Goal: Complete application form

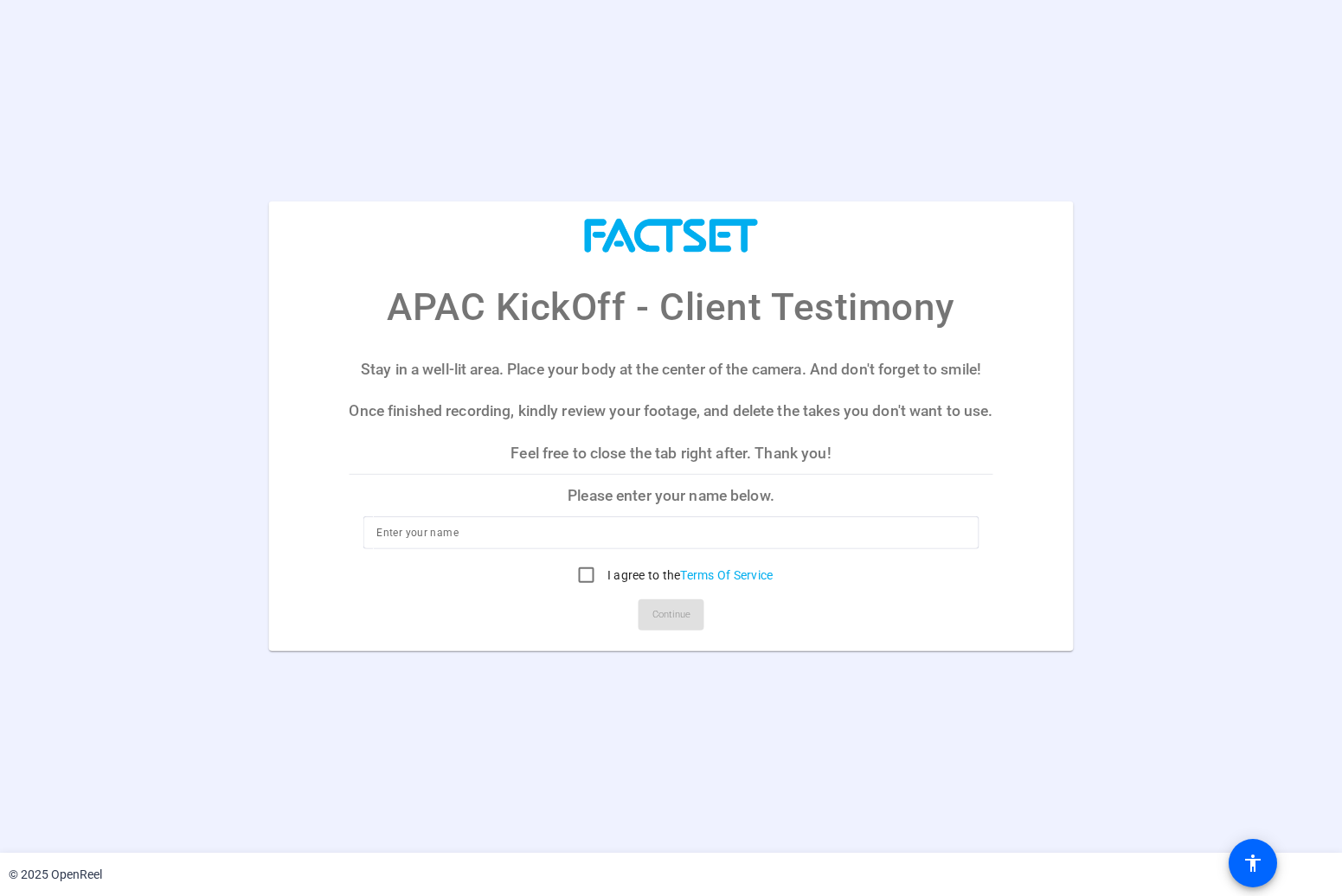
click at [486, 538] on input at bounding box center [671, 533] width 589 height 21
click at [578, 573] on input "I agree to the Terms Of Service" at bounding box center [586, 575] width 35 height 35
checkbox input "true"
click at [476, 530] on input at bounding box center [671, 533] width 589 height 21
type input "Harley Wong"
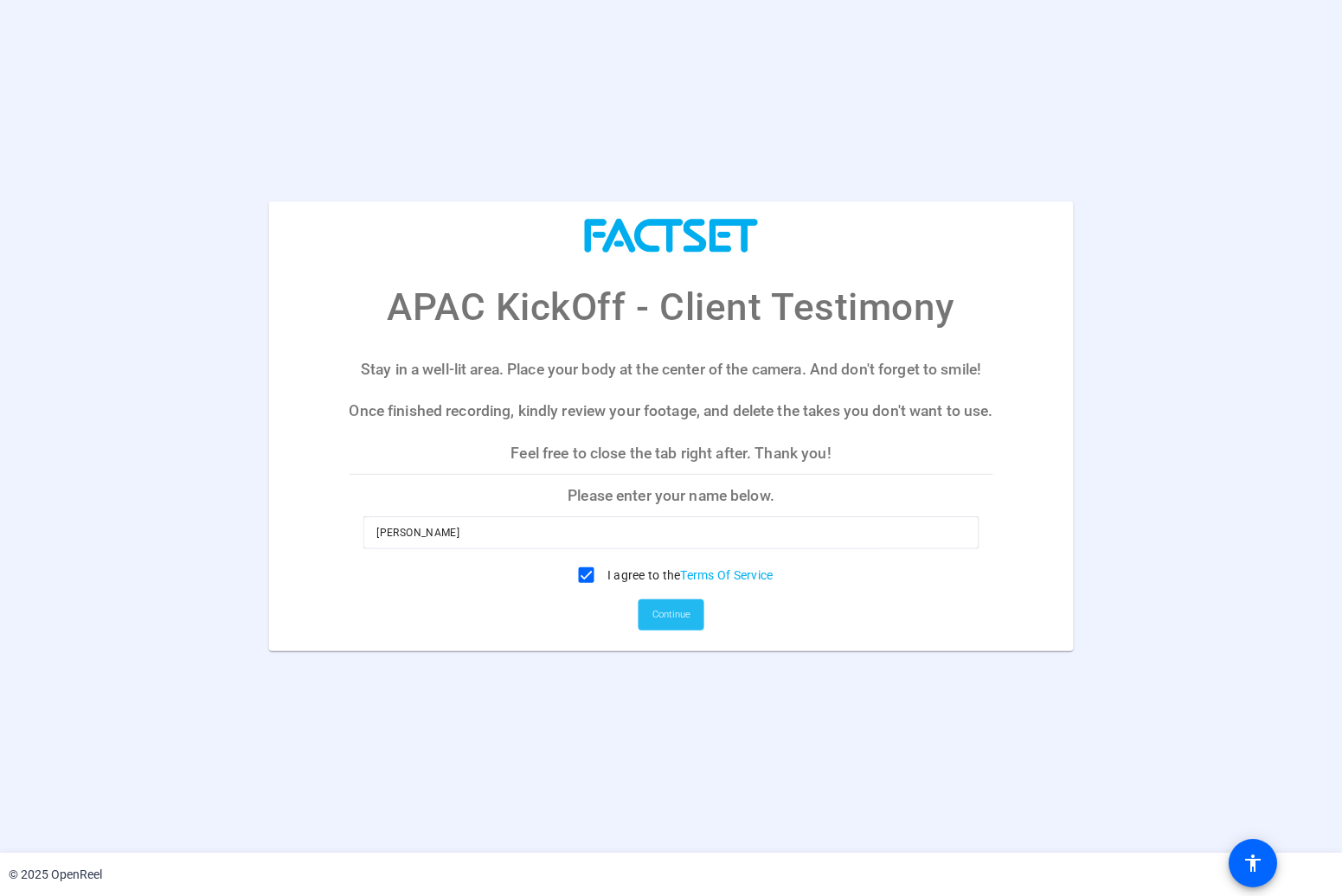
click at [682, 612] on span "Continue" at bounding box center [671, 614] width 38 height 26
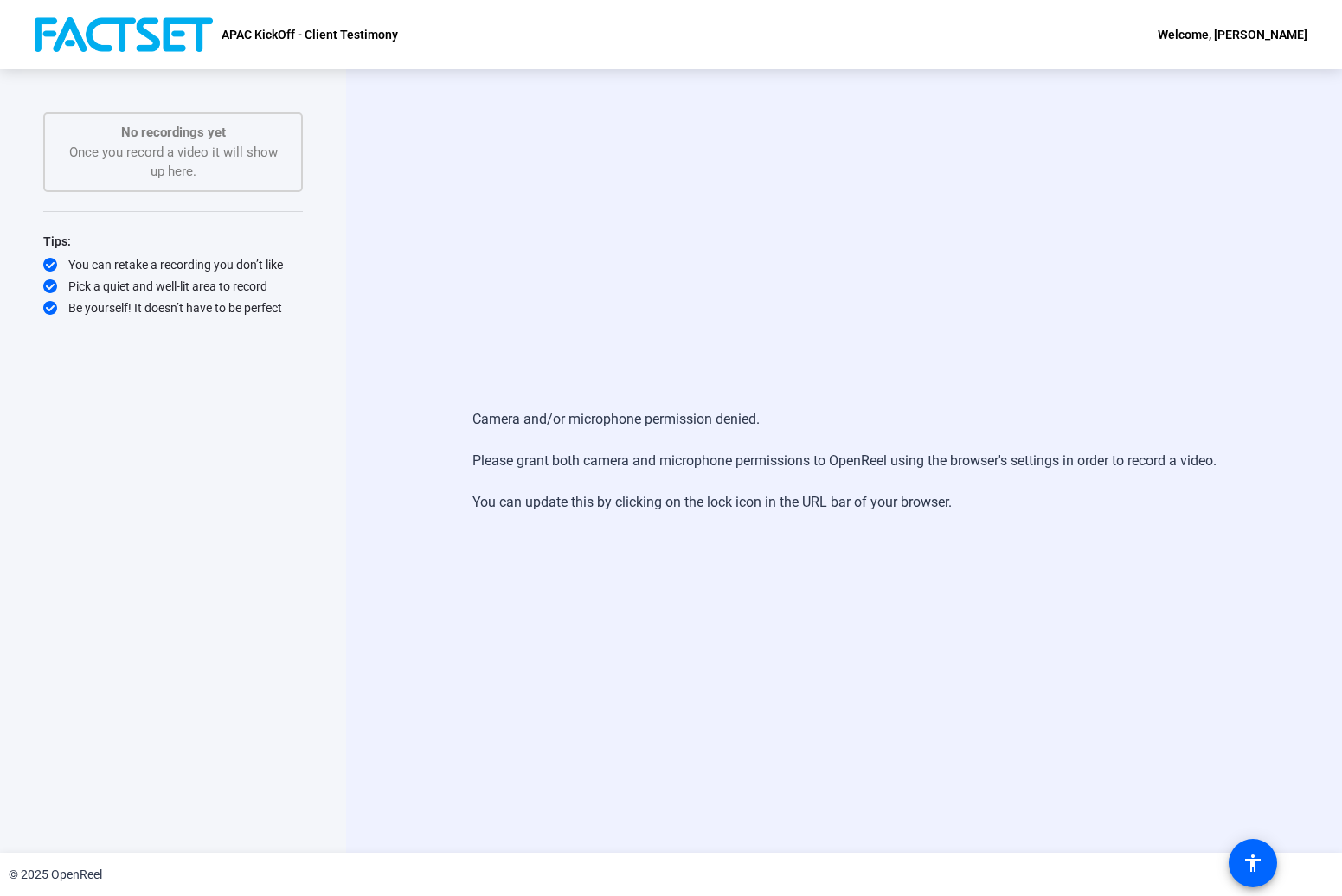
click at [1235, 29] on div "Welcome, [PERSON_NAME]" at bounding box center [1232, 35] width 150 height 21
